Goal: Information Seeking & Learning: Learn about a topic

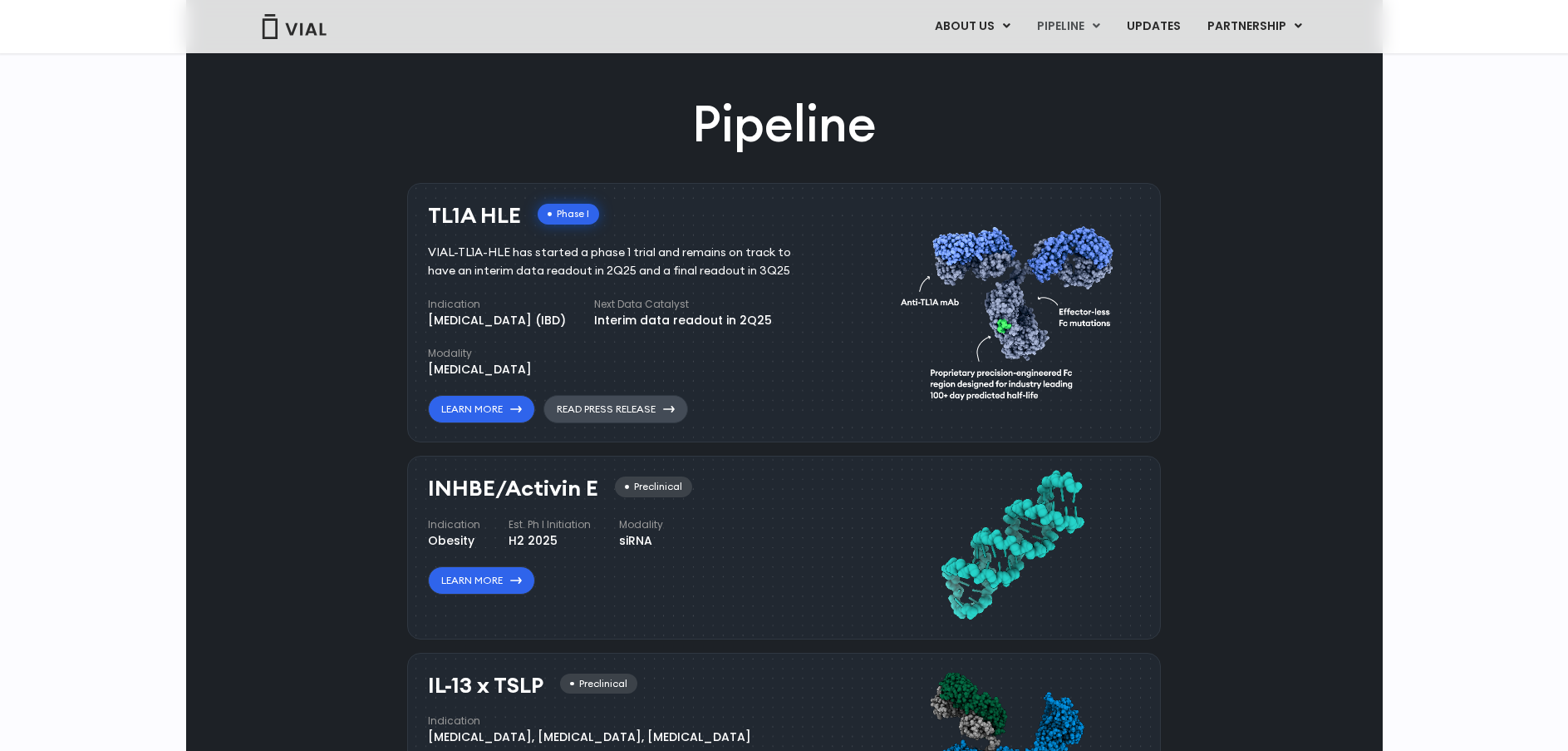
click at [629, 410] on link "Read Press Release" at bounding box center [615, 409] width 145 height 28
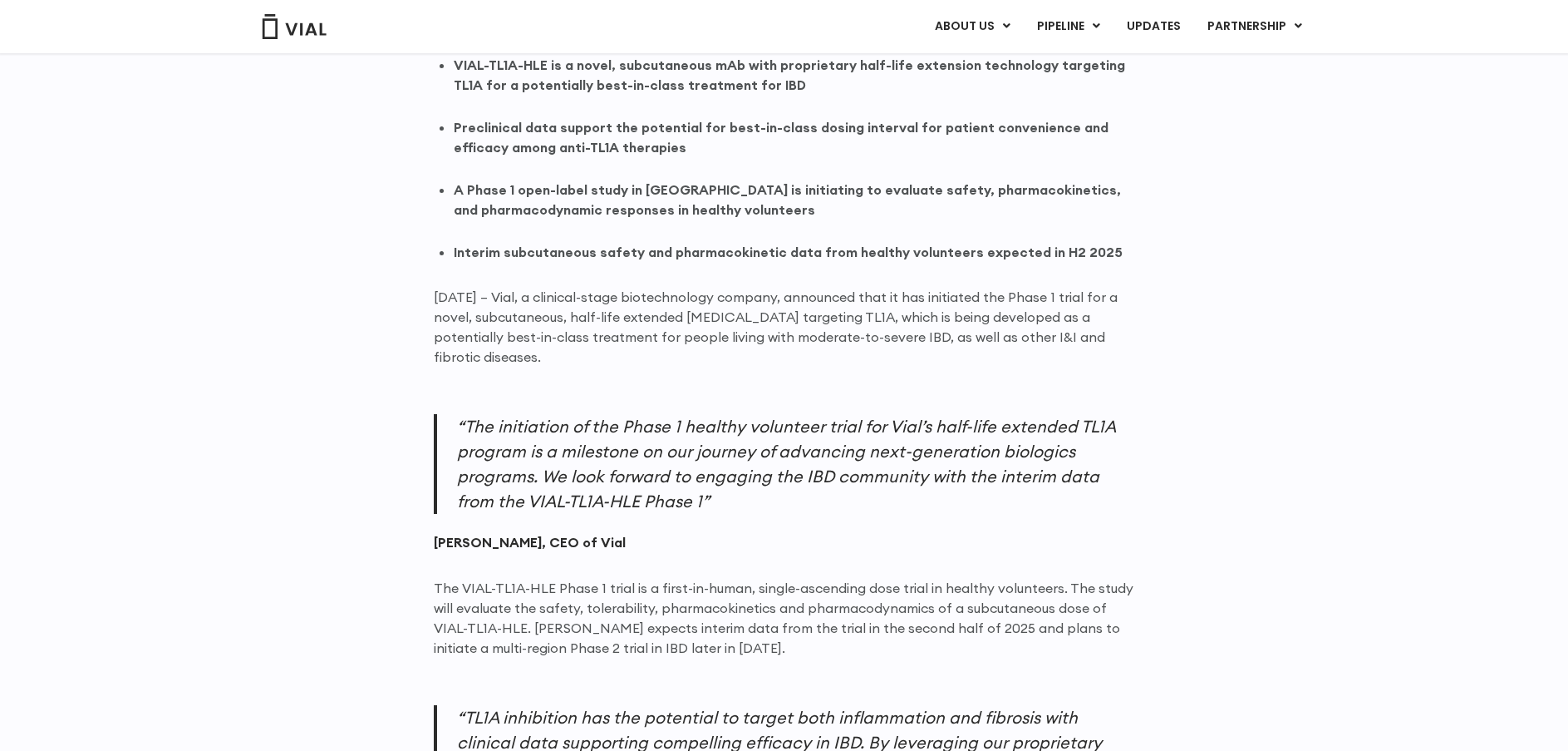
scroll to position [1081, 0]
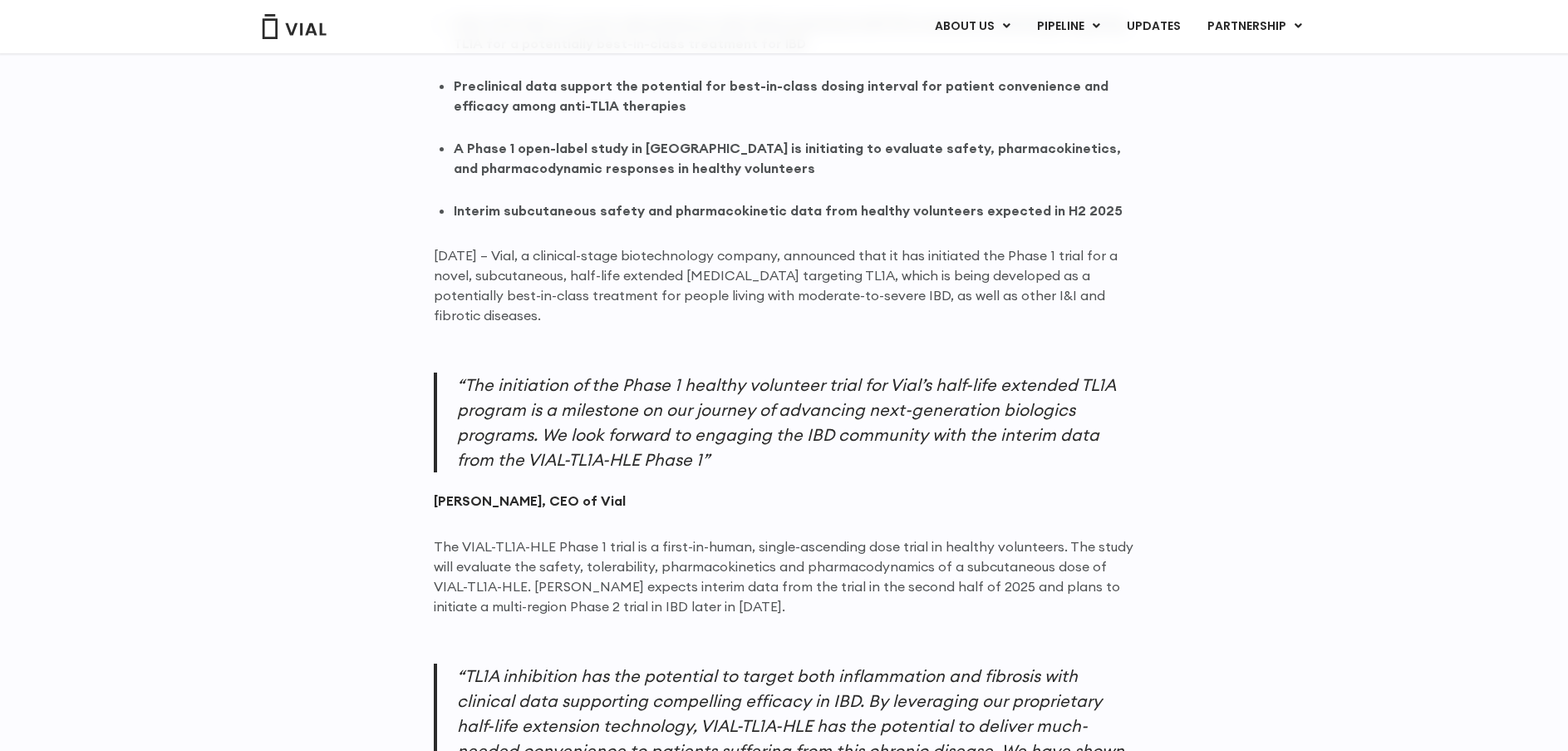
scroll to position [1095, 0]
drag, startPoint x: 741, startPoint y: 280, endPoint x: 731, endPoint y: 283, distance: 10.4
click at [731, 283] on p "[DATE] – Vial, a clinical-stage biotechnology company, announced that it has in…" at bounding box center [785, 287] width 702 height 80
click at [825, 454] on p "“The initiation of the Phase 1 healthy volunteer trial for Vial’s half-life ext…" at bounding box center [785, 424] width 702 height 100
click at [878, 585] on p "The VIAL-TL1A-HLE Phase 1 trial is a first-in-human, single-ascending dose tria…" at bounding box center [785, 578] width 702 height 80
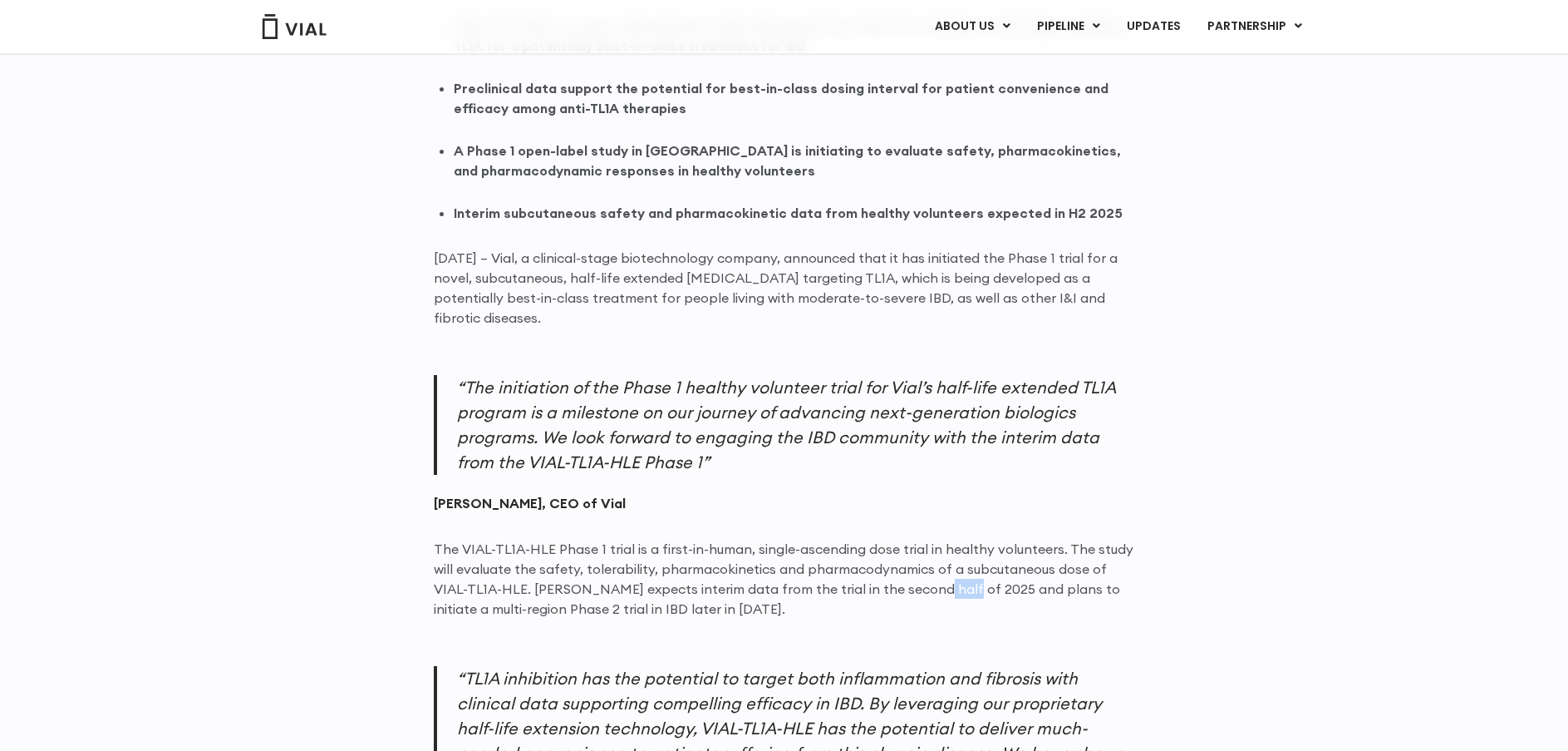
click at [878, 585] on p "The VIAL-TL1A-HLE Phase 1 trial is a first-in-human, single-ascending dose tria…" at bounding box center [785, 578] width 702 height 80
click at [810, 592] on p "The VIAL-TL1A-HLE Phase 1 trial is a first-in-human, single-ascending dose tria…" at bounding box center [785, 578] width 702 height 80
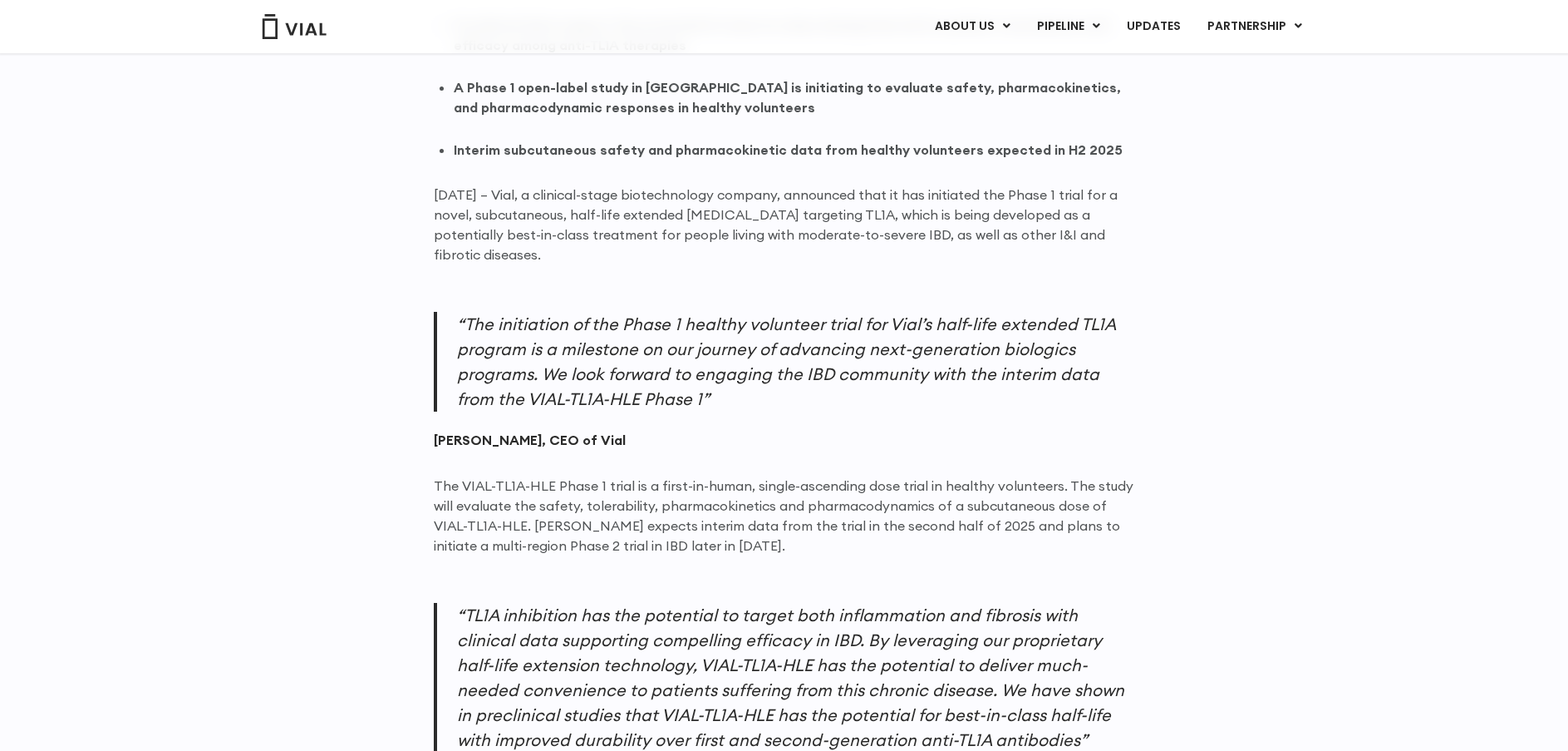
scroll to position [1344, 0]
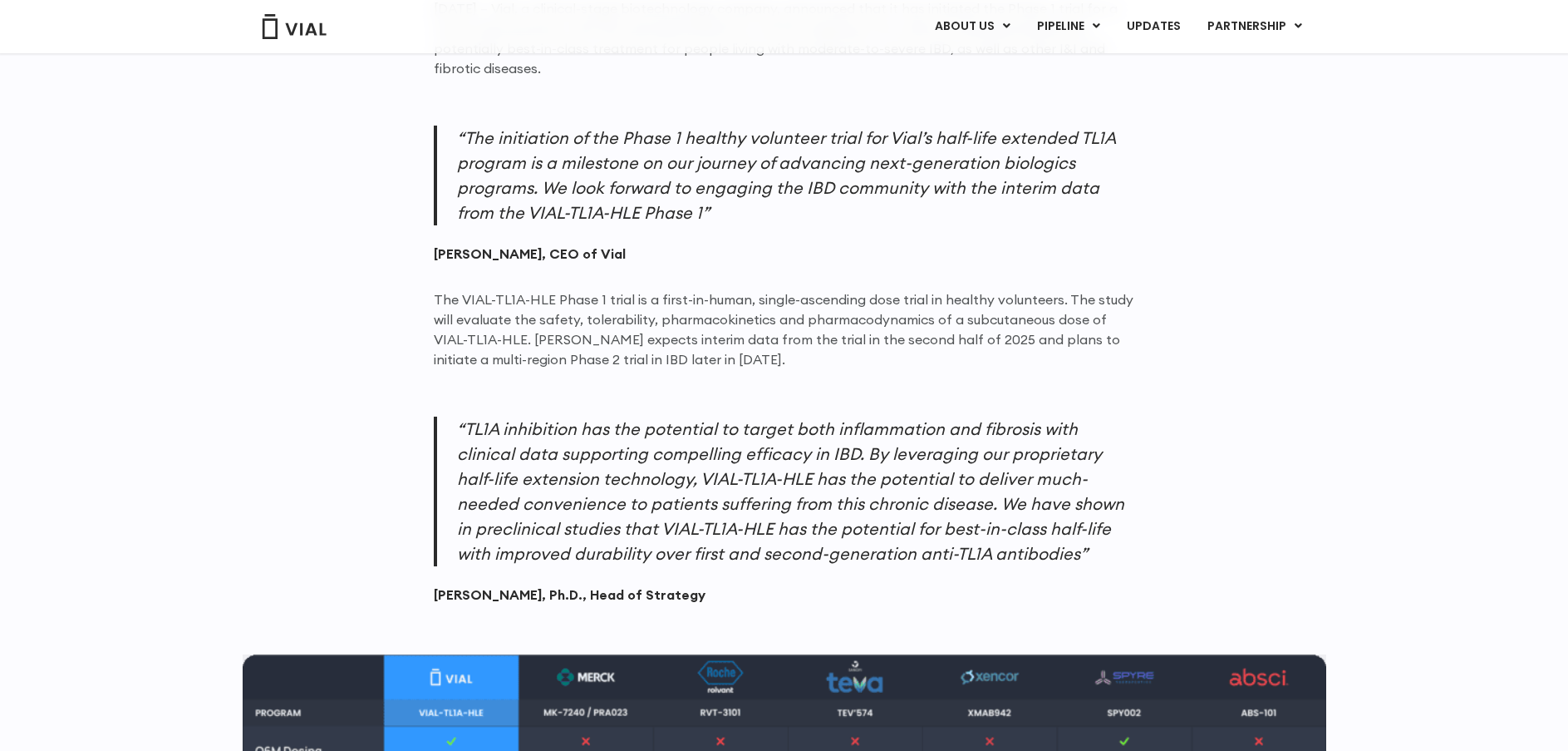
drag, startPoint x: 1435, startPoint y: 370, endPoint x: 1392, endPoint y: 327, distance: 60.8
click at [1435, 369] on div "Back to Resources Press Releases [DATE] Vial Initiating Phase 1 Healthy Volunte…" at bounding box center [784, 218] width 1568 height 2986
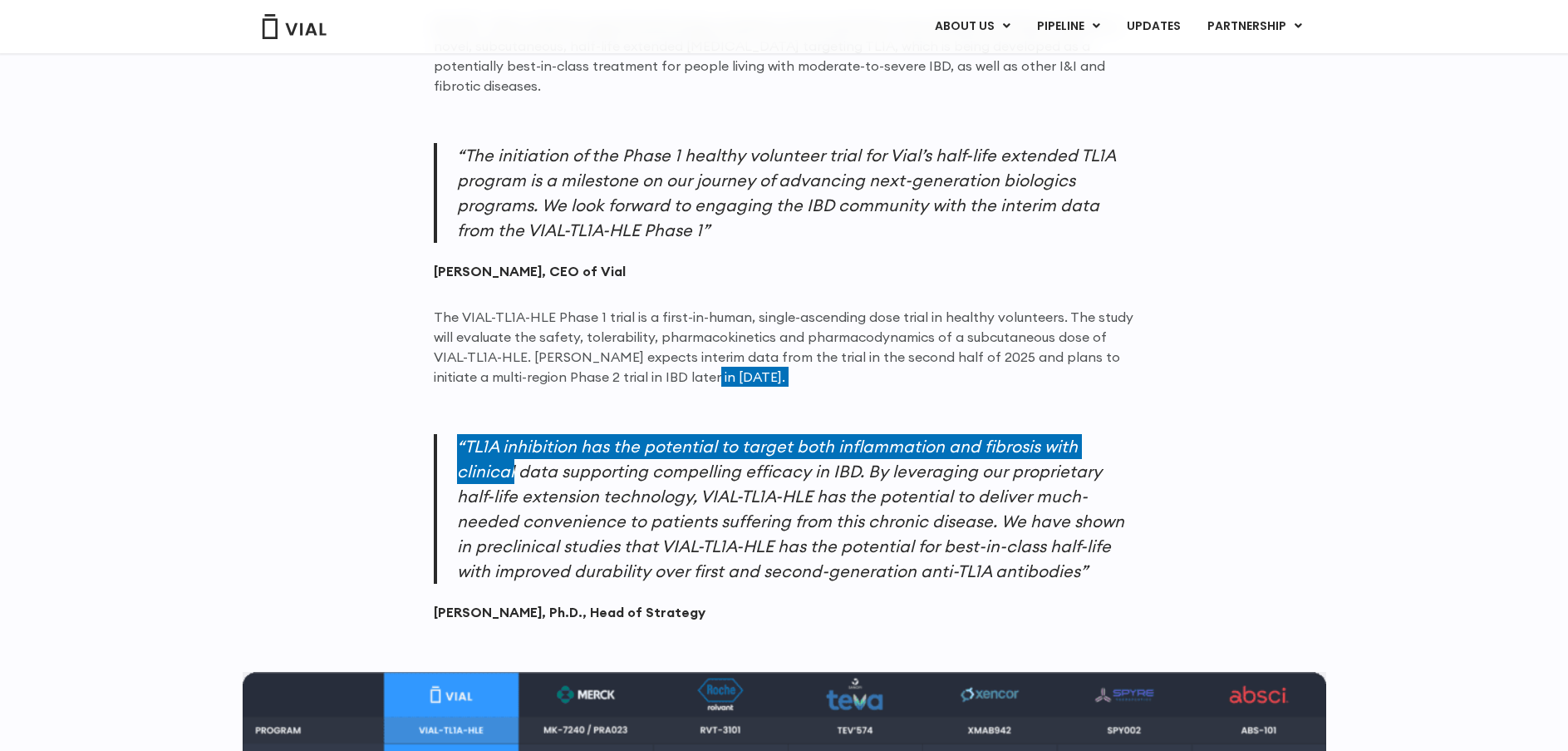
scroll to position [1095, 0]
